Goal: Book appointment/travel/reservation

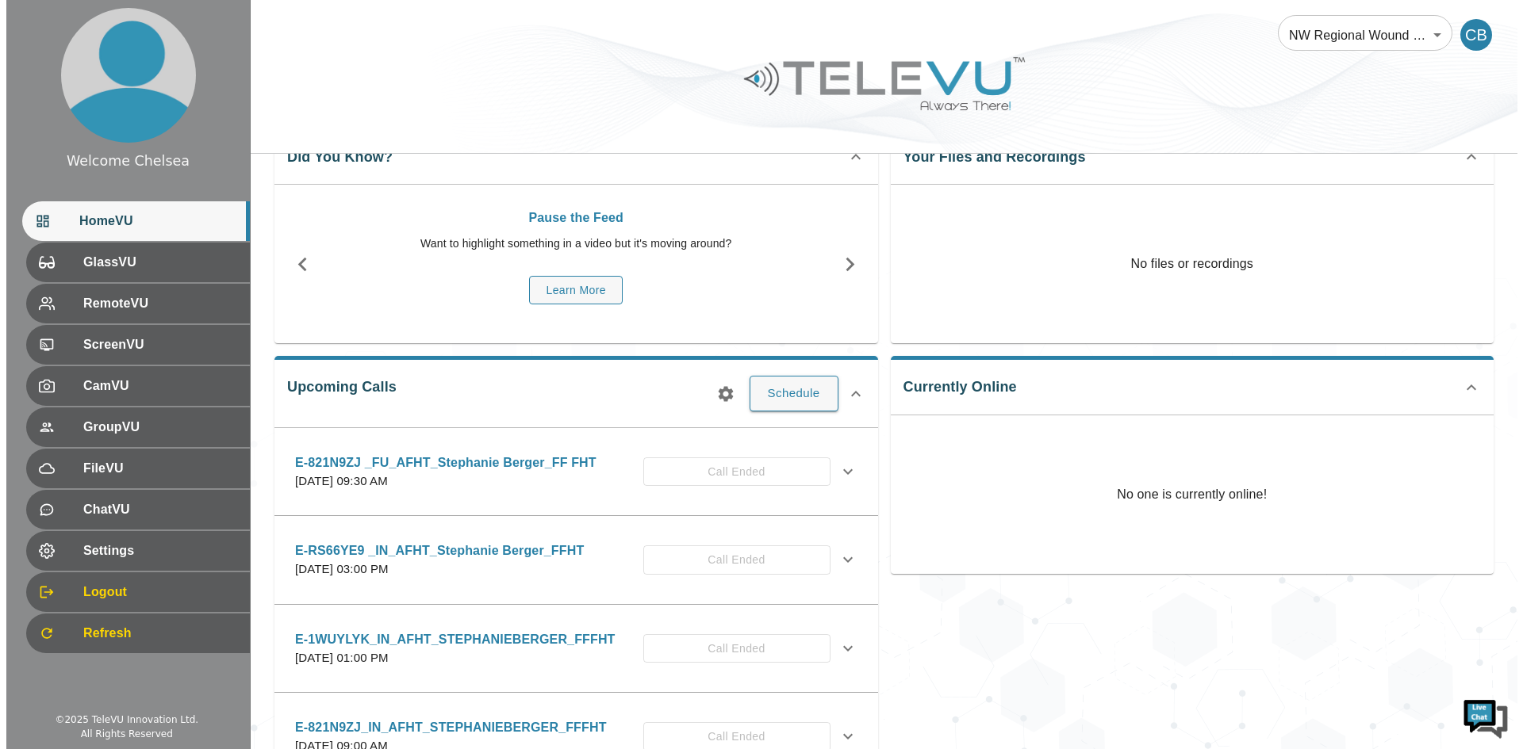
scroll to position [79, 0]
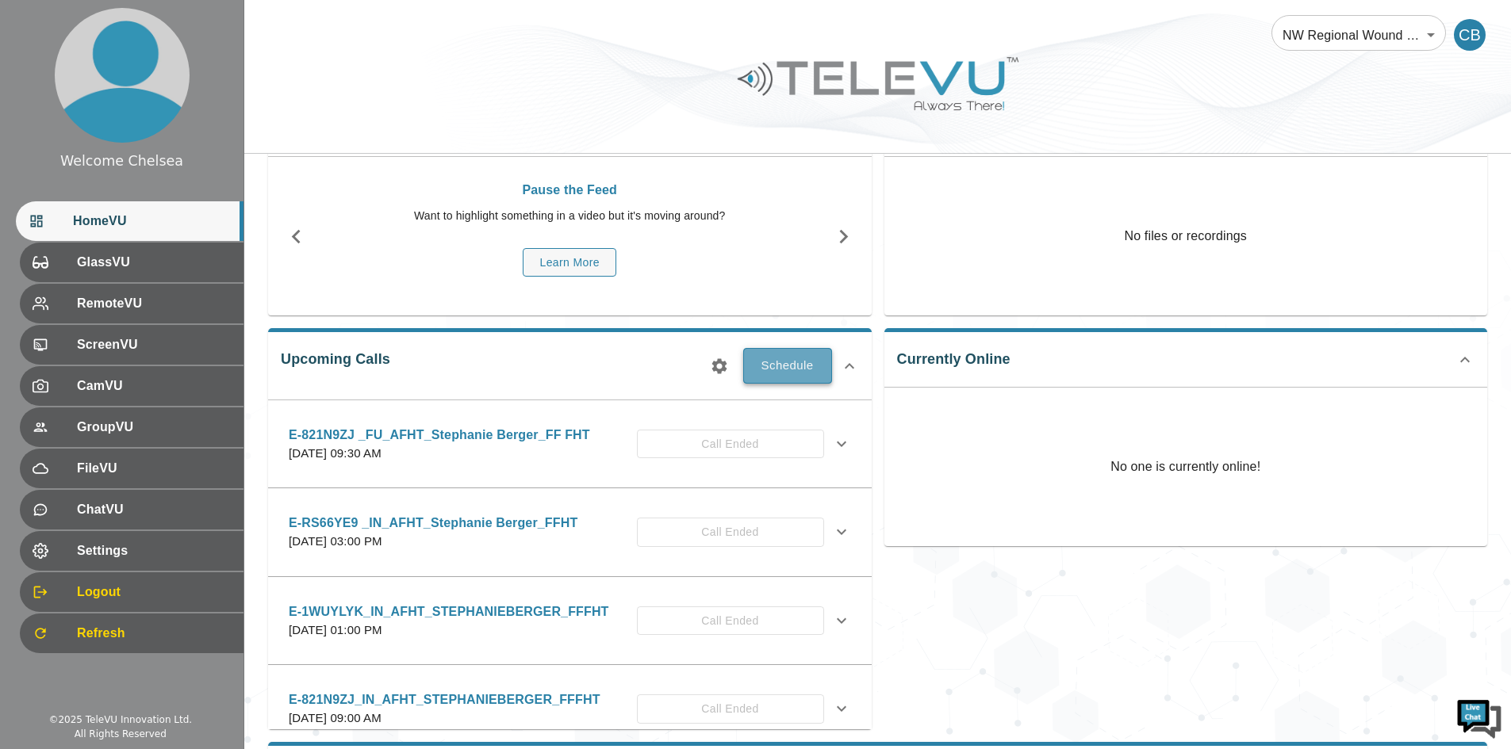
click at [804, 372] on button "Schedule" at bounding box center [787, 365] width 89 height 35
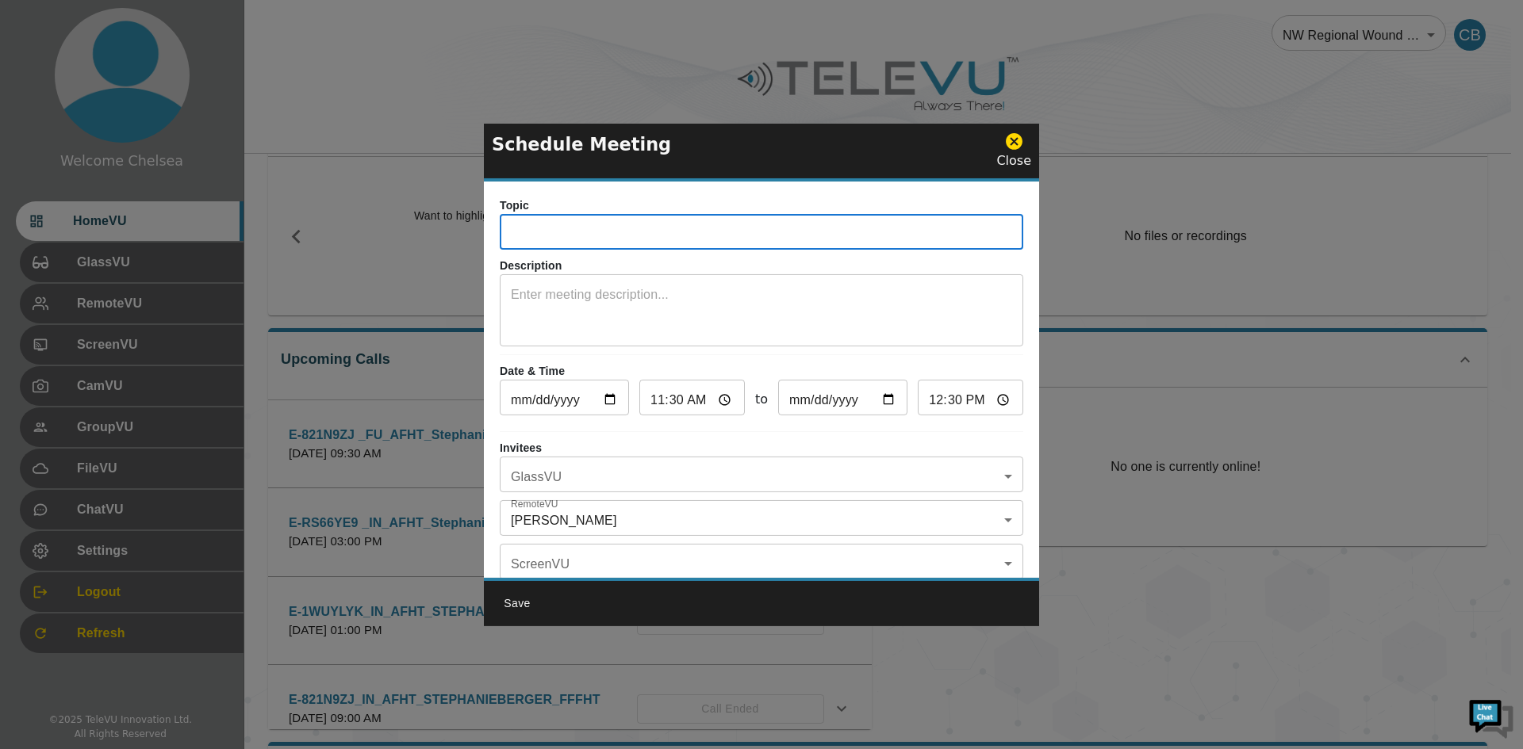
click at [650, 232] on input "text" at bounding box center [761, 234] width 523 height 32
paste input "E-7CRXYWL"
type input "E-7CRXYWL_IN_AFHT_Stephanie Berger_FFFHT"
click at [563, 411] on input "[DATE]" at bounding box center [564, 400] width 129 height 32
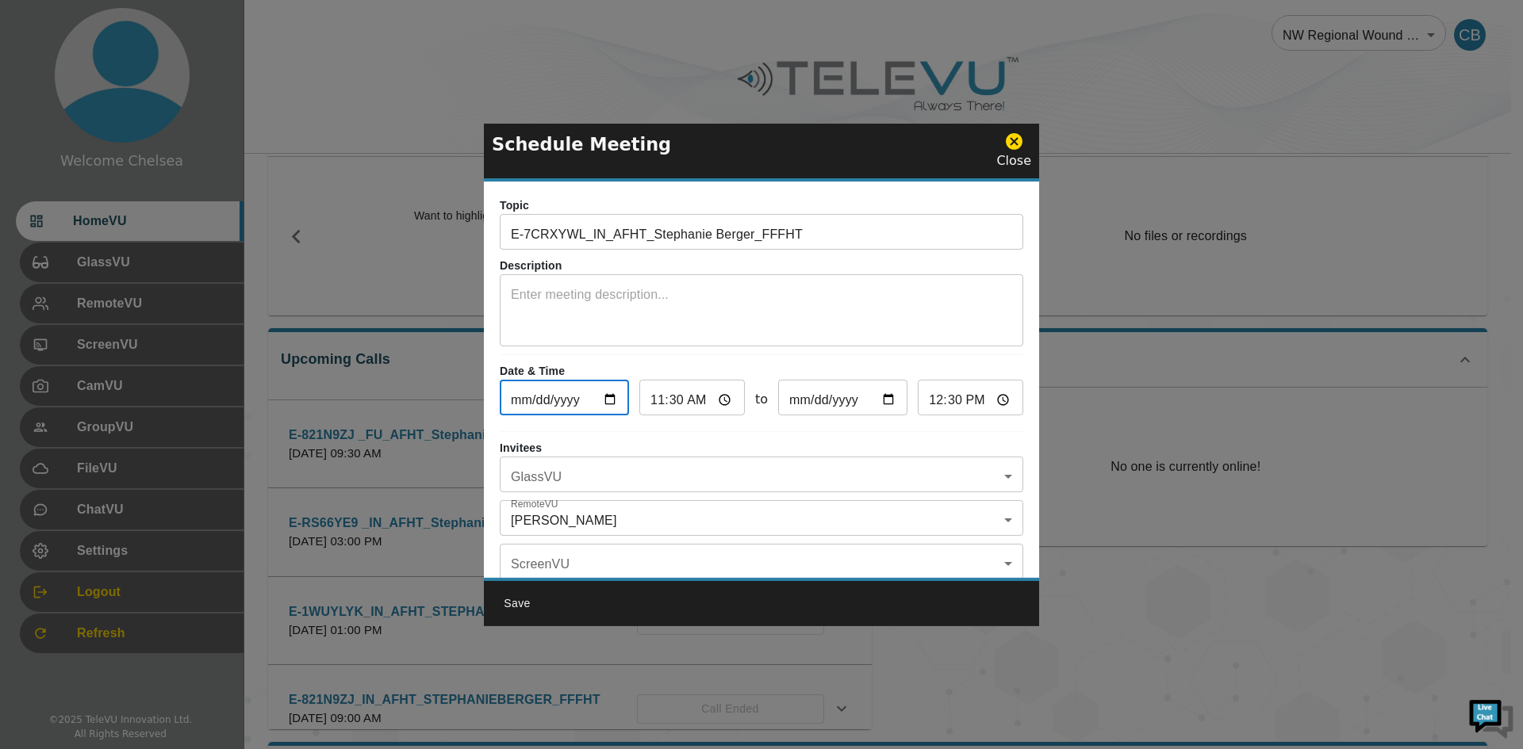
click at [596, 399] on input "[DATE]" at bounding box center [564, 400] width 129 height 32
click at [603, 402] on input "[DATE]" at bounding box center [564, 400] width 129 height 32
type input "[DATE]"
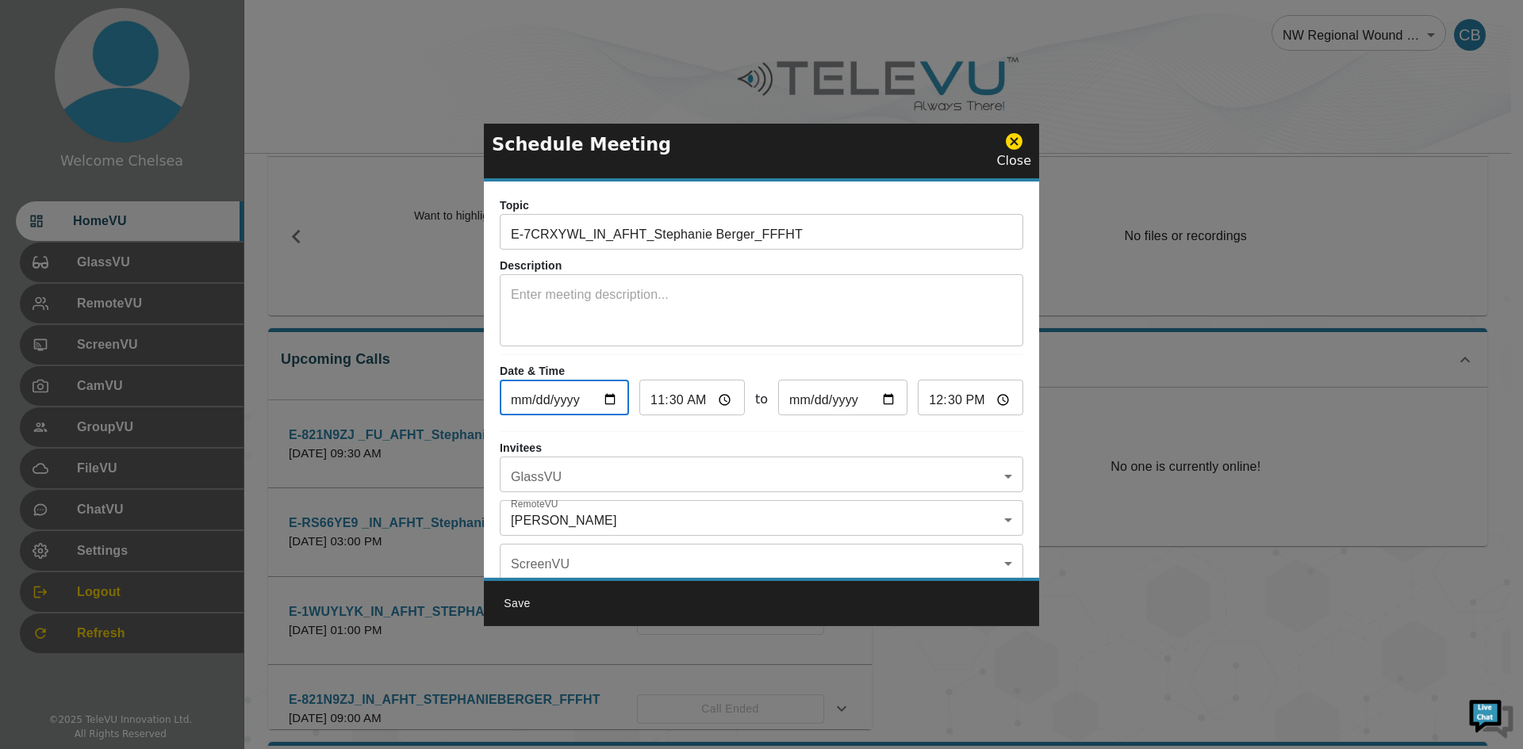
click at [726, 397] on input "11:30" at bounding box center [691, 400] width 105 height 32
type input "01:30"
type input "02:30"
type input "01:15"
type input "02:15"
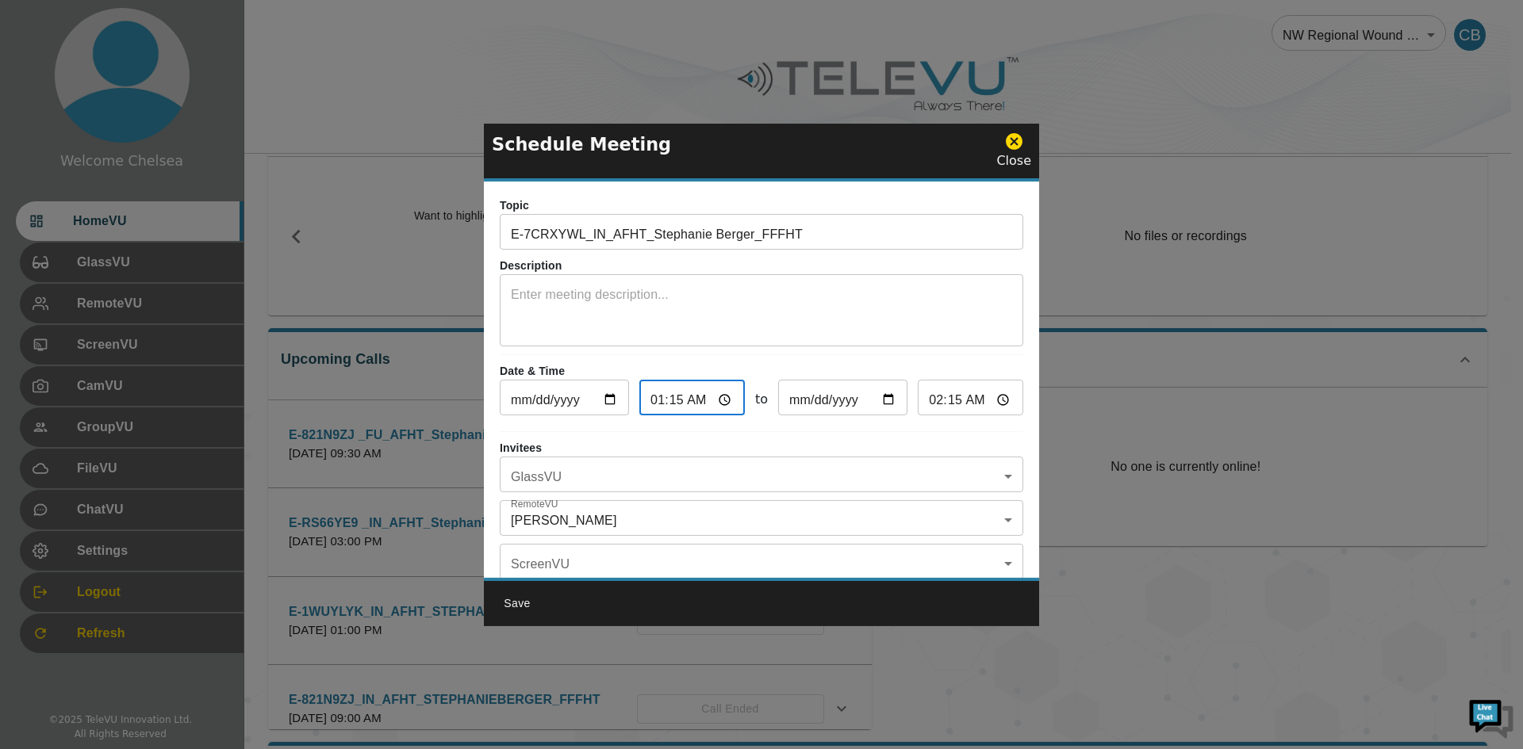
type input "13:15"
type input "14:15"
type input "13:15"
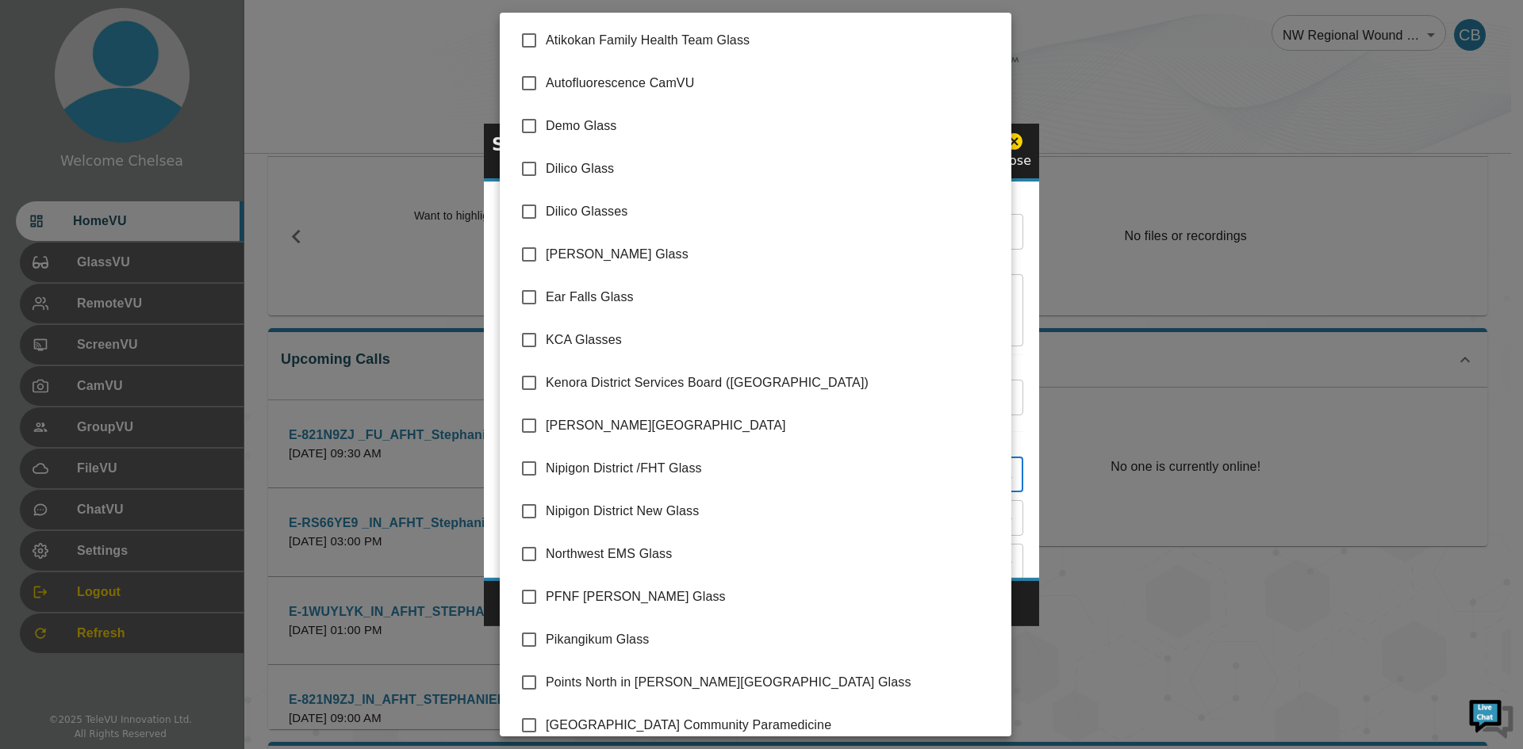
click at [561, 481] on body "Welcome Chelsea HomeVU GlassVU RemoteVU ScreenVU CamVU GroupVU FileVU ChatVU Se…" at bounding box center [761, 436] width 1523 height 1030
click at [529, 44] on input "checkbox" at bounding box center [528, 40] width 33 height 33
checkbox input "true"
type input "Atikokan Family Health Team Glass"
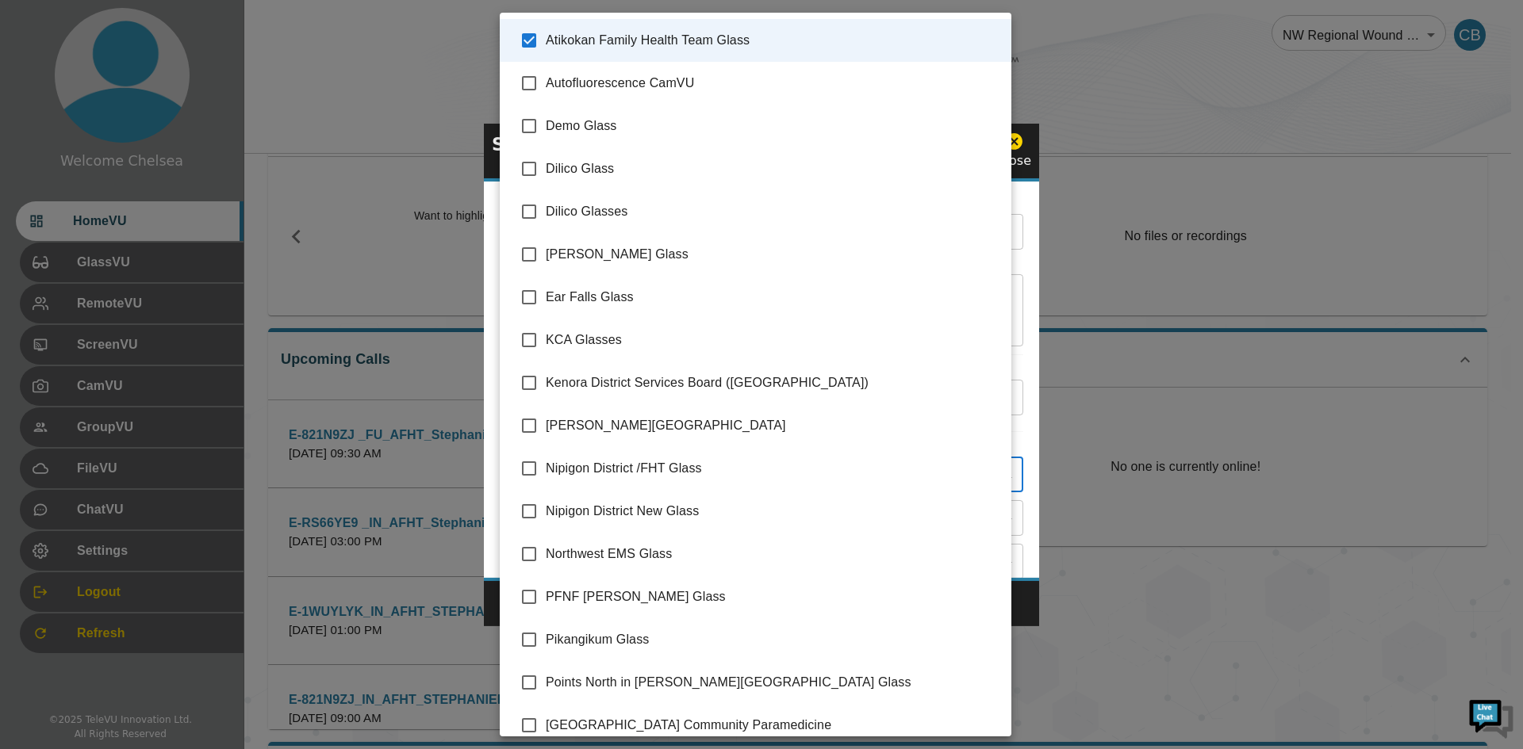
click at [1176, 475] on div at bounding box center [761, 374] width 1523 height 749
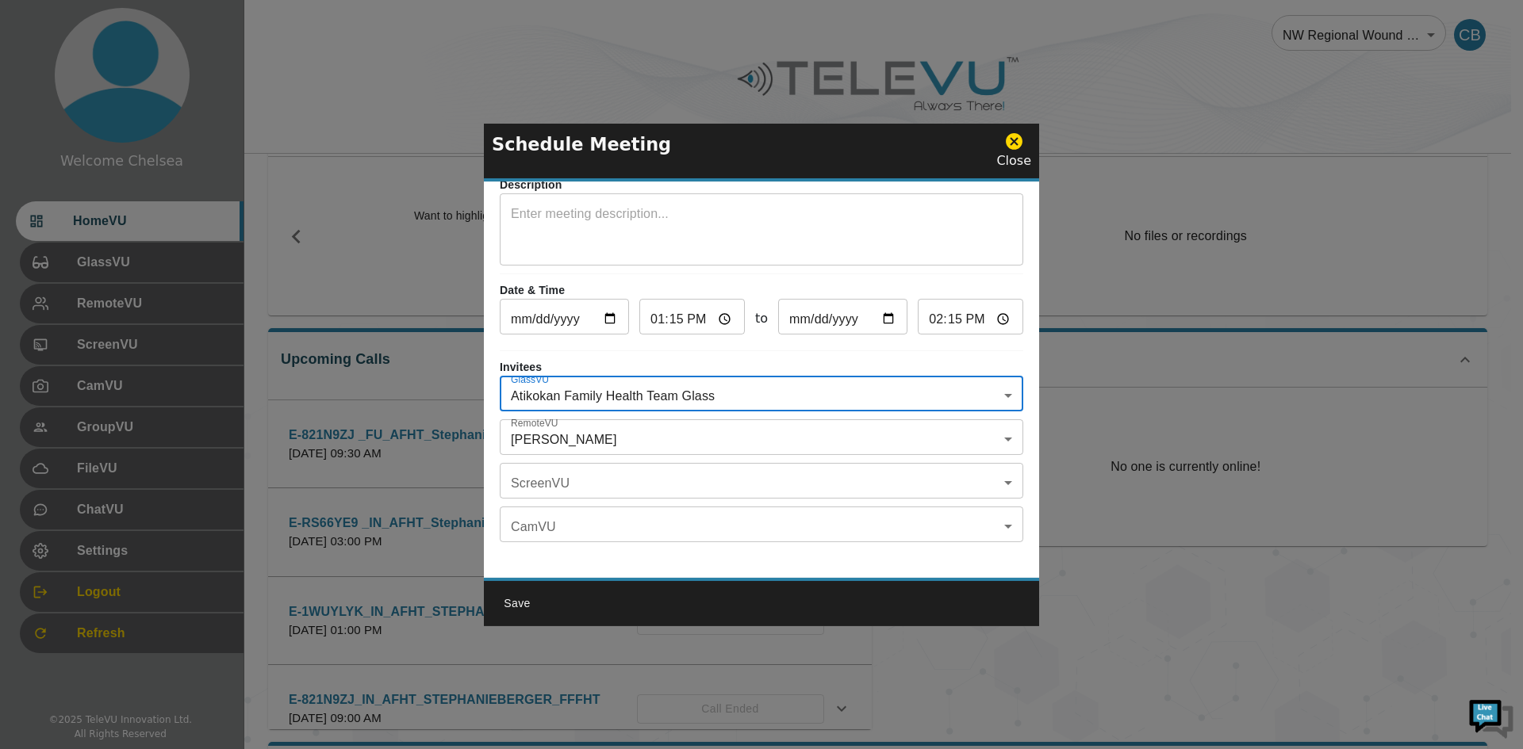
scroll to position [93, 0]
click at [589, 426] on body "Welcome Chelsea HomeVU GlassVU RemoteVU ScreenVU CamVU GroupVU FileVU ChatVU Se…" at bounding box center [761, 436] width 1523 height 1030
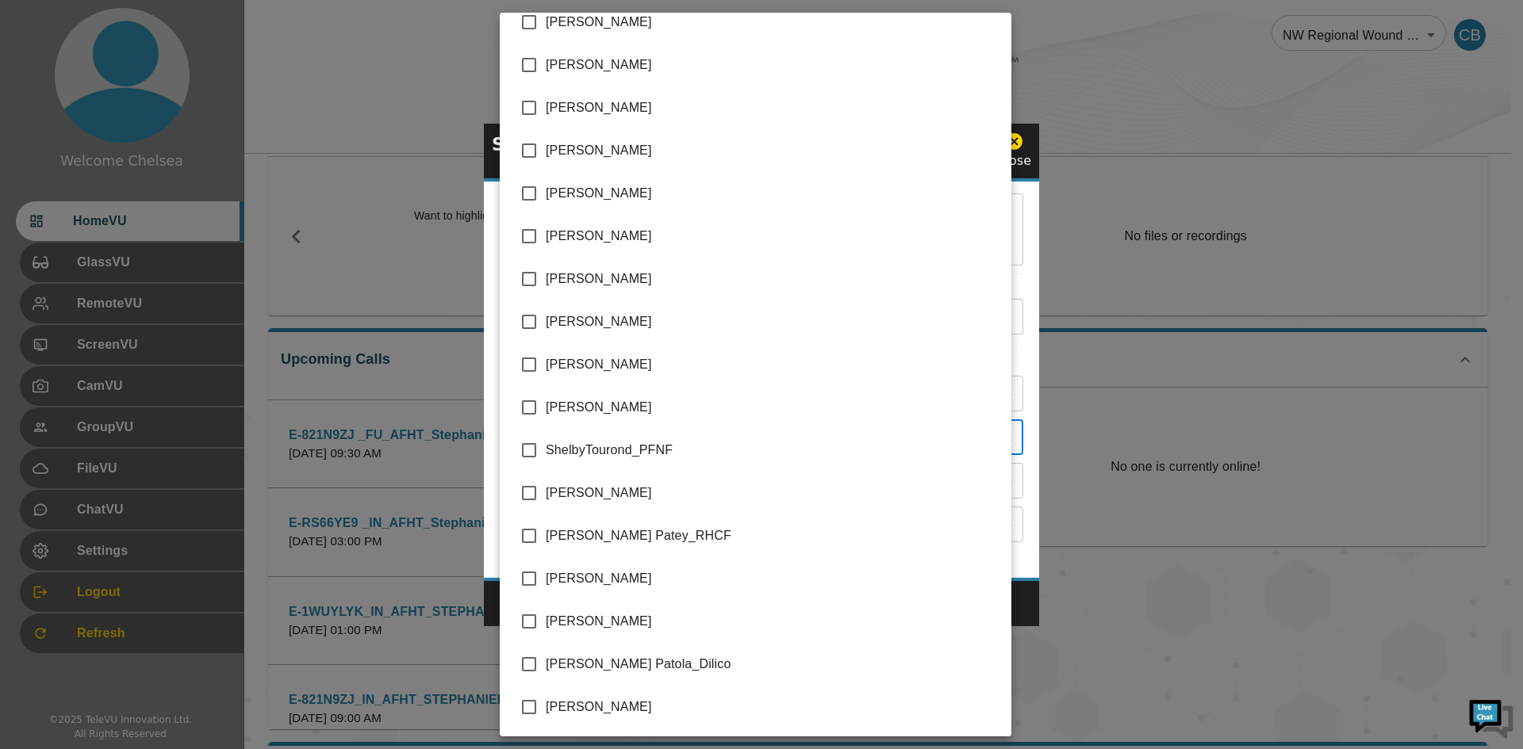
scroll to position [3566, 0]
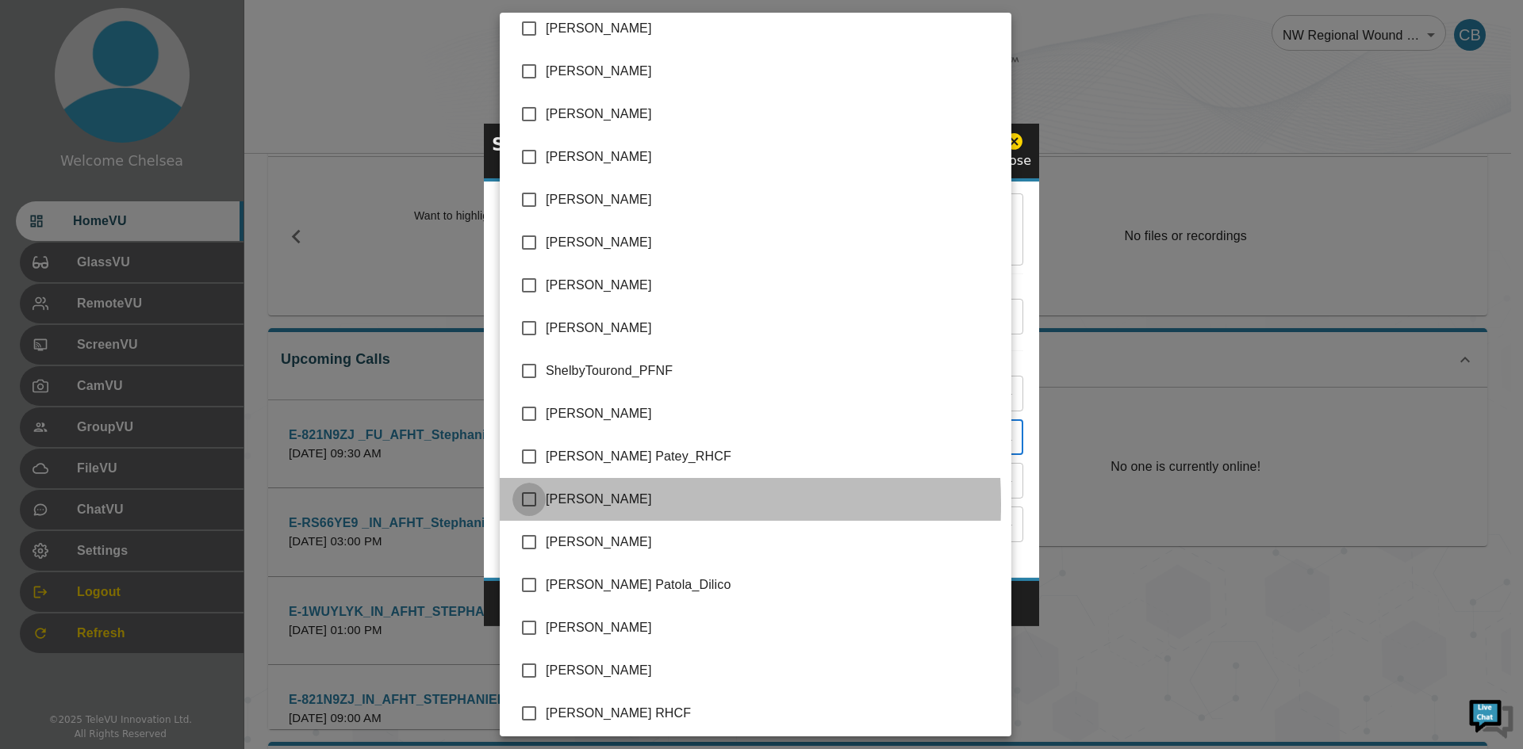
click at [533, 504] on input "checkbox" at bounding box center [528, 499] width 33 height 33
checkbox input "true"
type input "[PERSON_NAME],[PERSON_NAME]"
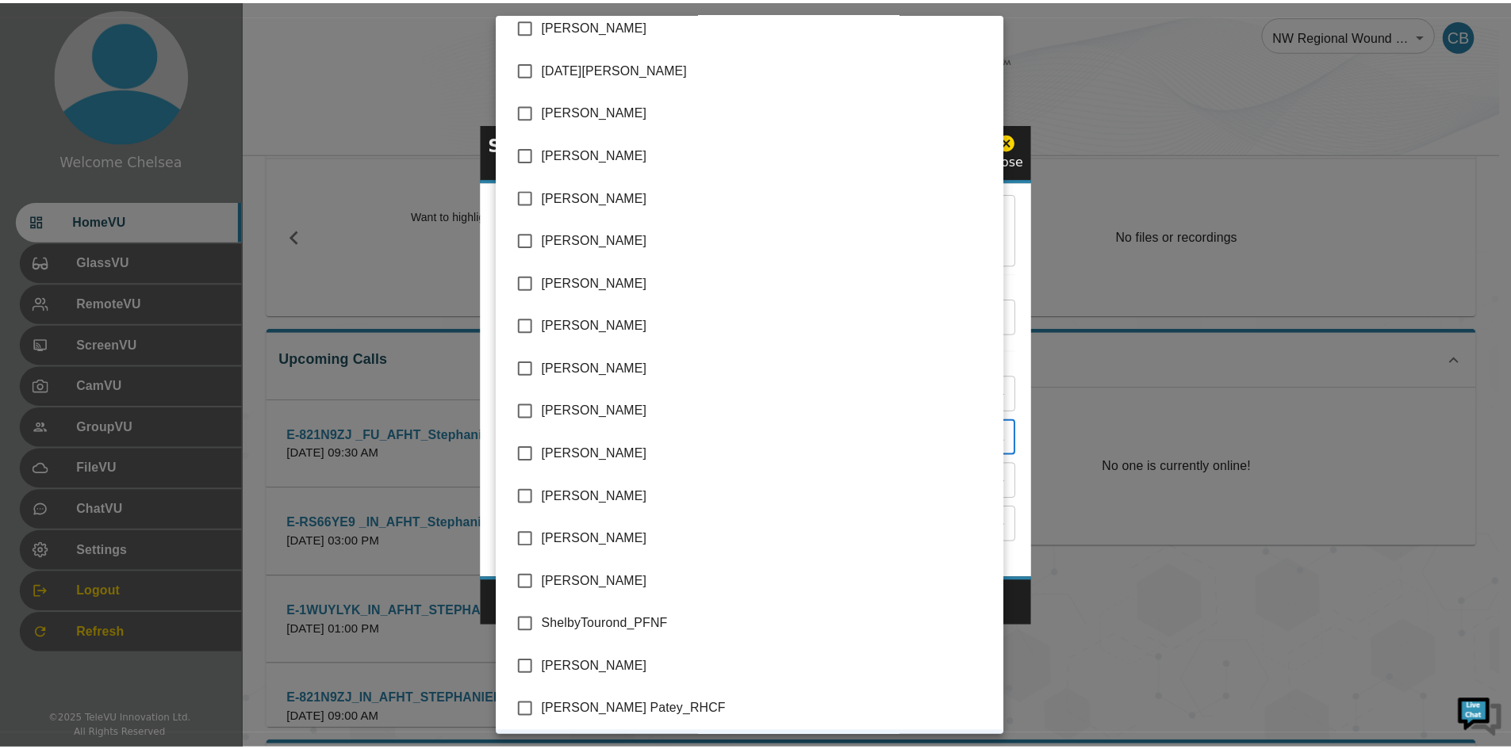
scroll to position [3230, 0]
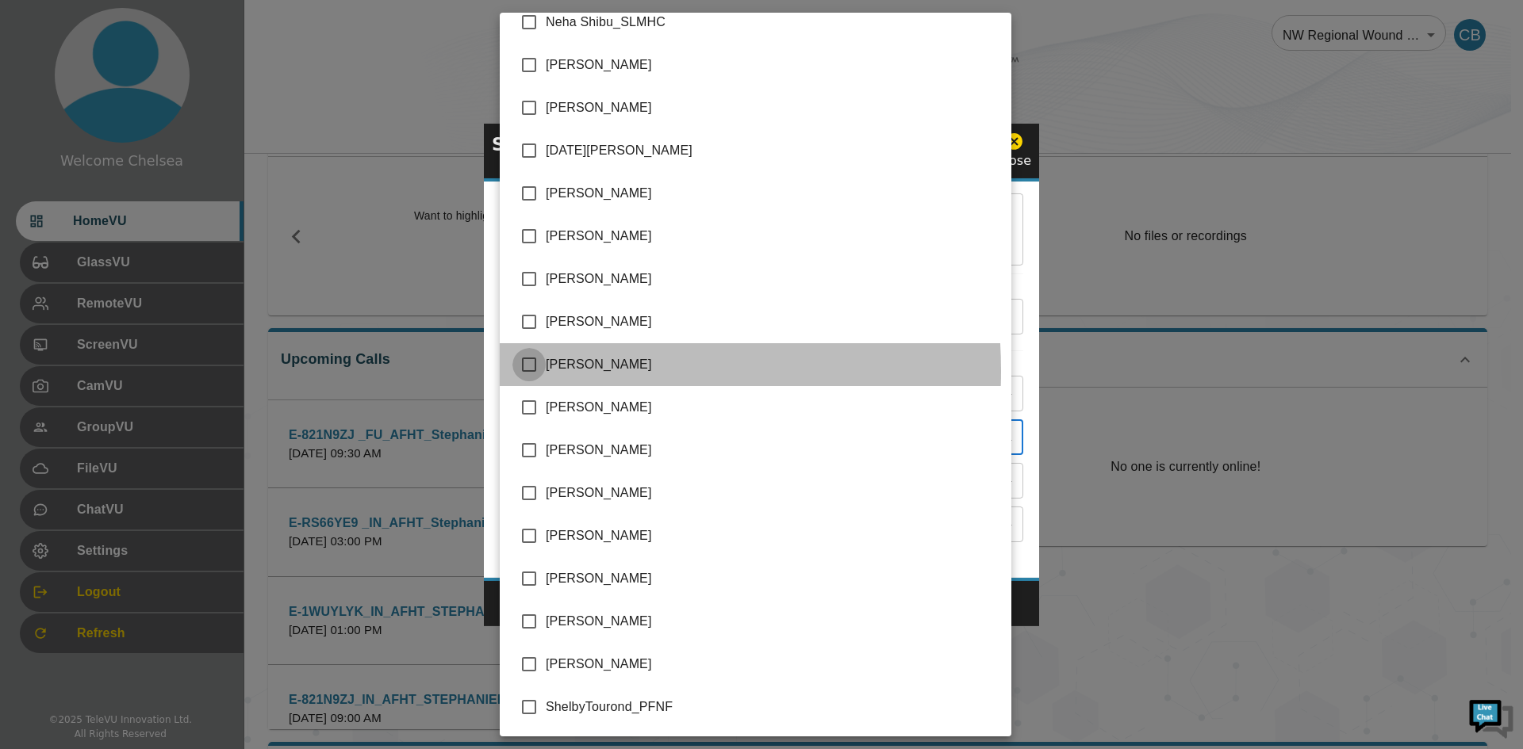
click at [529, 371] on input "checkbox" at bounding box center [528, 364] width 33 height 33
checkbox input "true"
type input "[PERSON_NAME],[PERSON_NAME],[PERSON_NAME]"
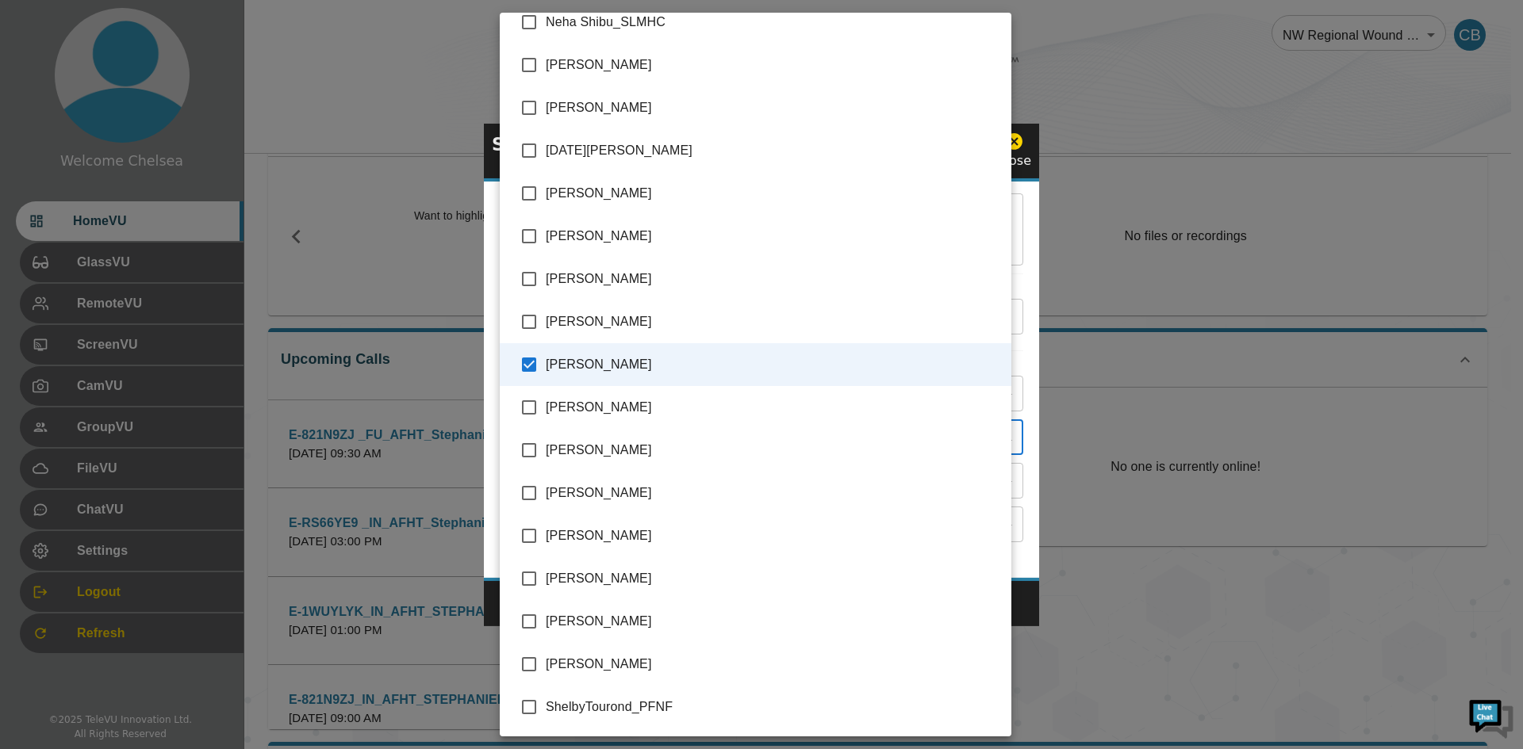
click at [1081, 377] on div at bounding box center [761, 374] width 1523 height 749
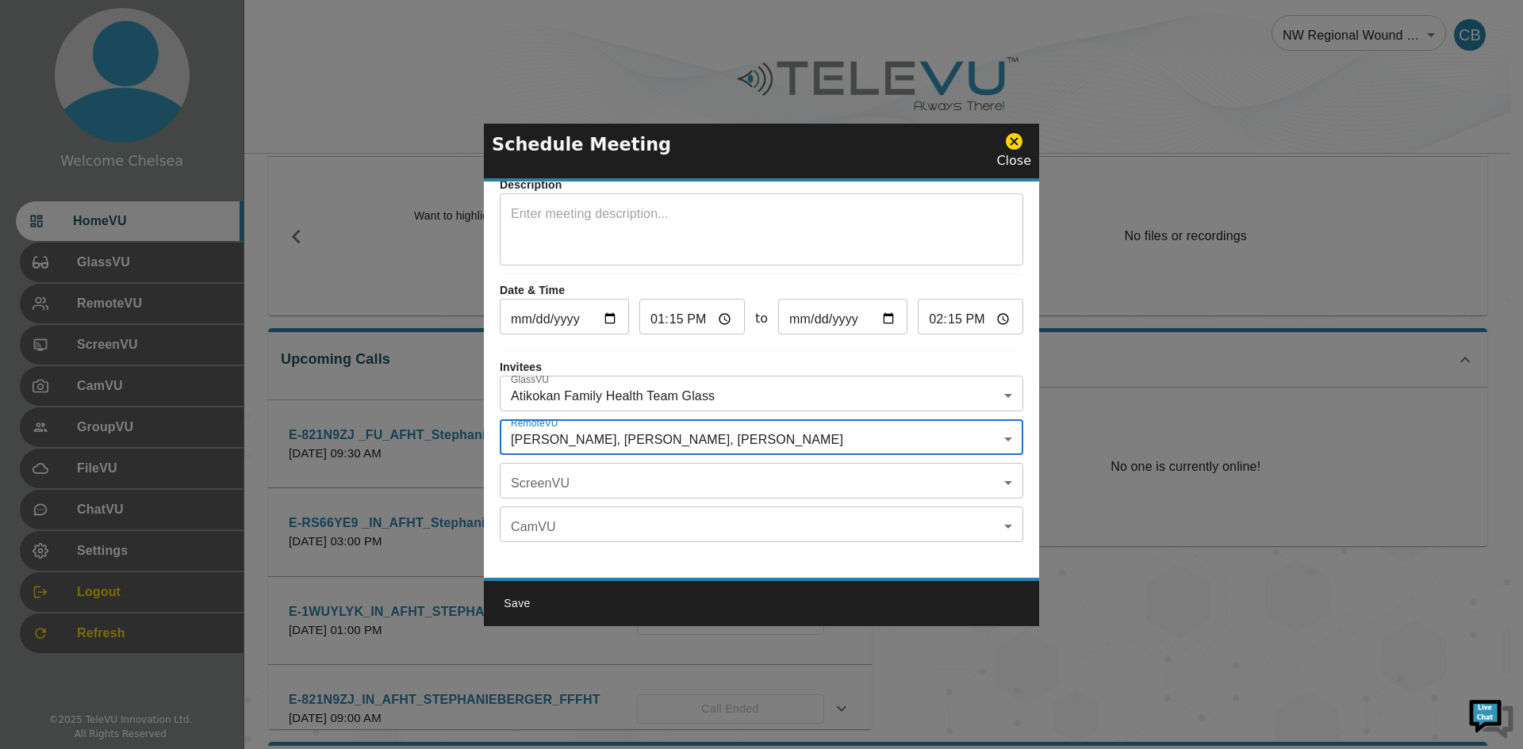
click at [513, 602] on button "Save" at bounding box center [517, 603] width 51 height 29
